Goal: Book appointment/travel/reservation

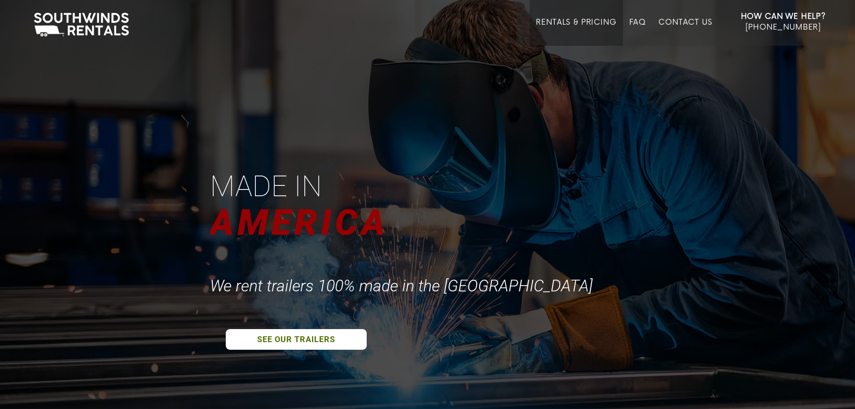
click at [599, 21] on link "Rentals & Pricing" at bounding box center [576, 32] width 80 height 28
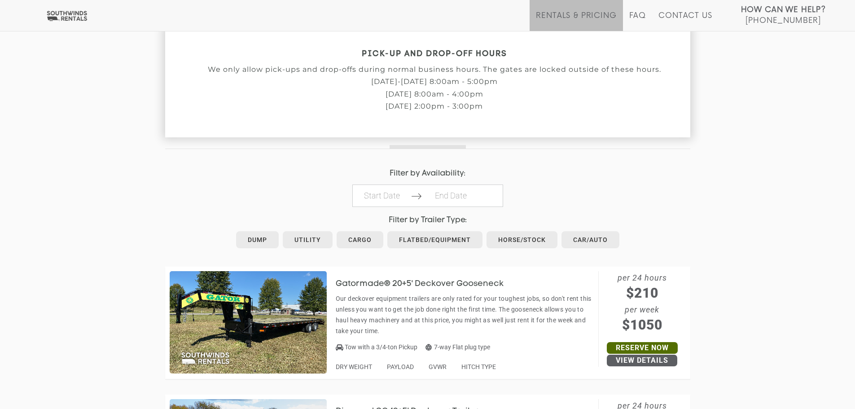
scroll to position [359, 0]
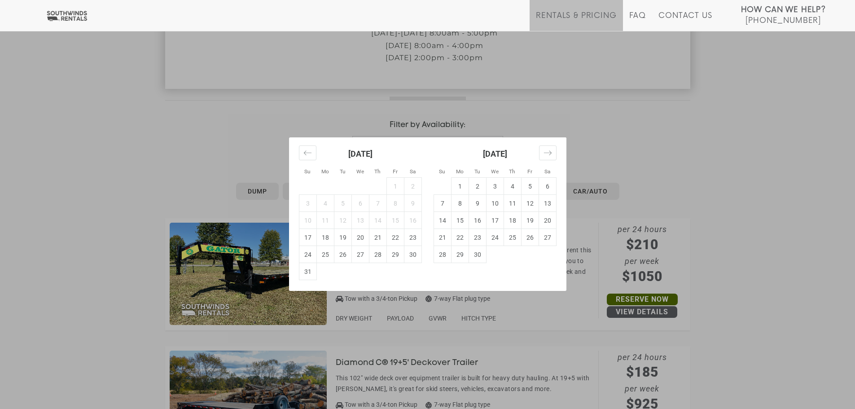
click at [547, 158] on div "[DATE] 1 2 3 4 5 6 7 8 9 10 11 12 13 14 15 16 17 18 19 20 21 22 23 24 25 26 27 …" at bounding box center [427, 213] width 277 height 153
click at [547, 158] on span "Jump to next month" at bounding box center [548, 152] width 18 height 15
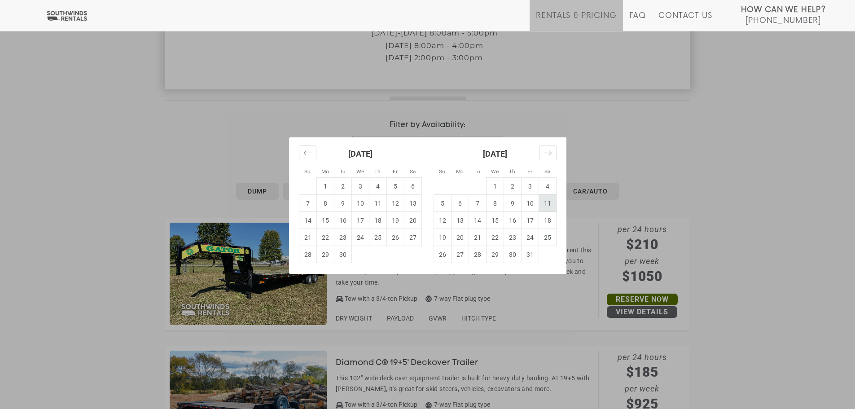
click at [545, 205] on td "11" at bounding box center [548, 203] width 18 height 17
type input "2025-10-11"
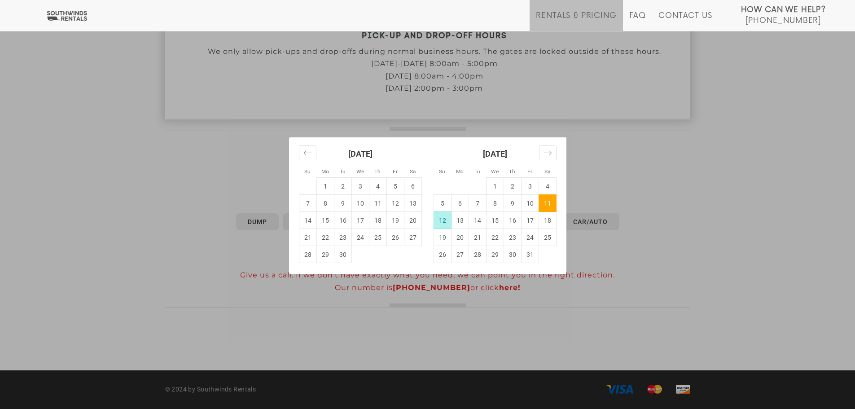
scroll to position [328, 0]
click at [438, 221] on td "12" at bounding box center [443, 220] width 18 height 17
type input "2025-10-12"
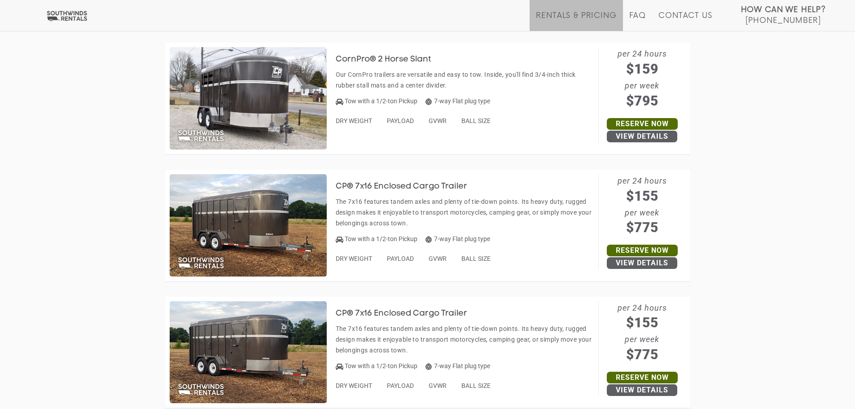
scroll to position [1668, 0]
